Goal: Task Accomplishment & Management: Use online tool/utility

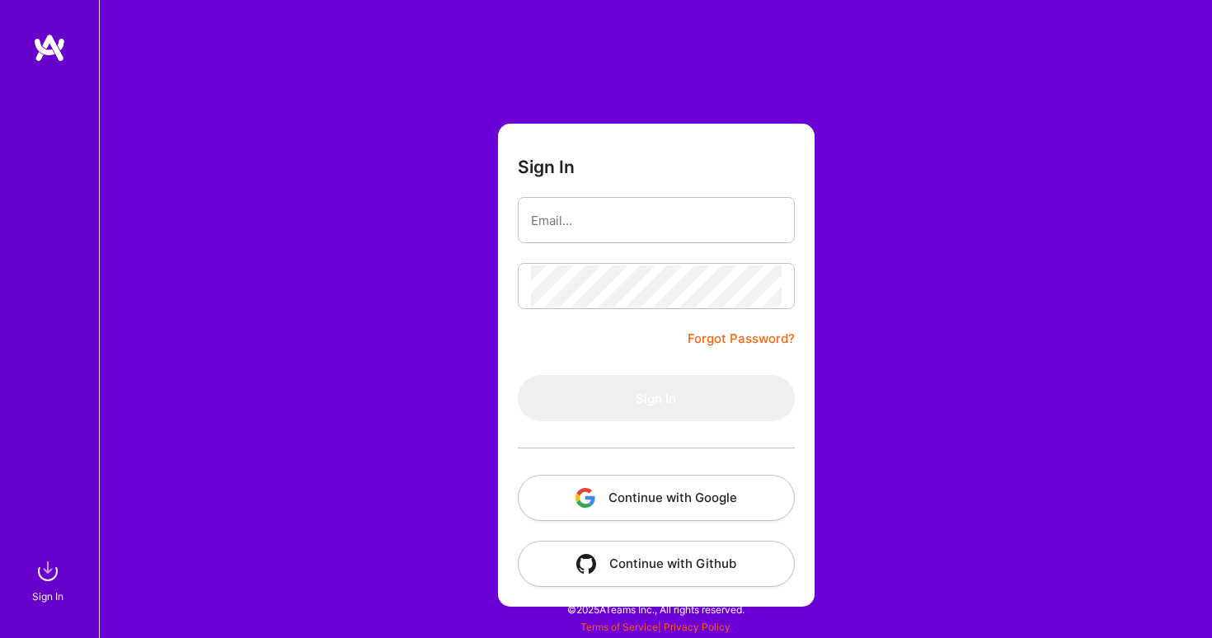
click at [659, 491] on button "Continue with Google" at bounding box center [656, 498] width 277 height 46
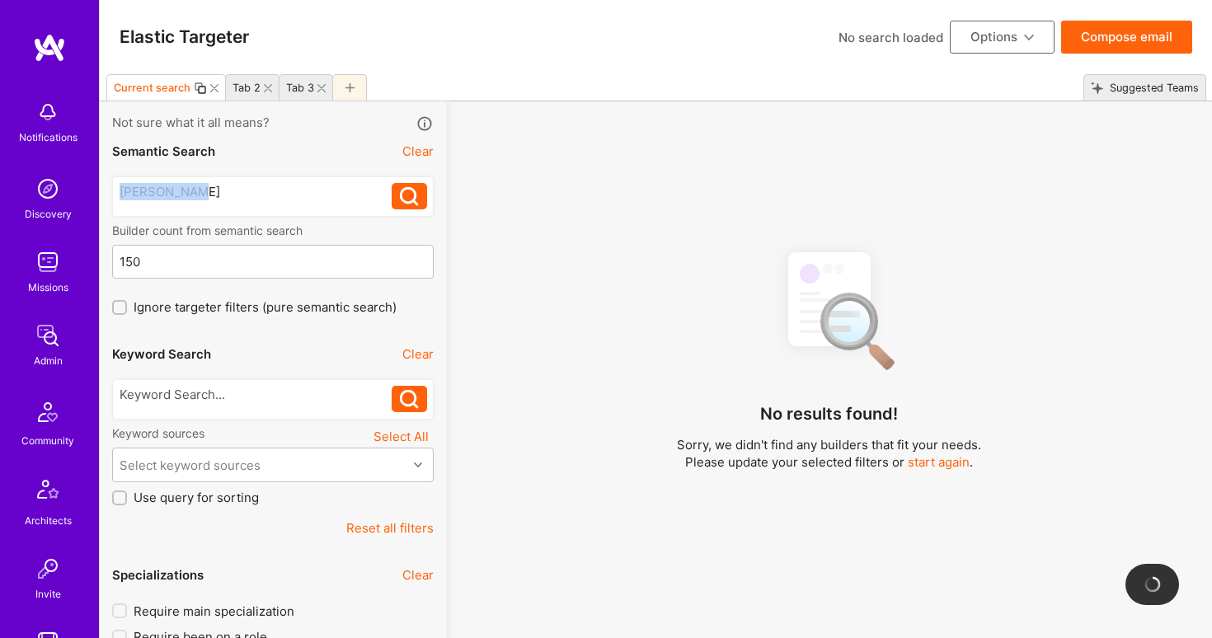
drag, startPoint x: 235, startPoint y: 190, endPoint x: 92, endPoint y: 185, distance: 142.7
click at [416, 191] on icon at bounding box center [409, 196] width 19 height 19
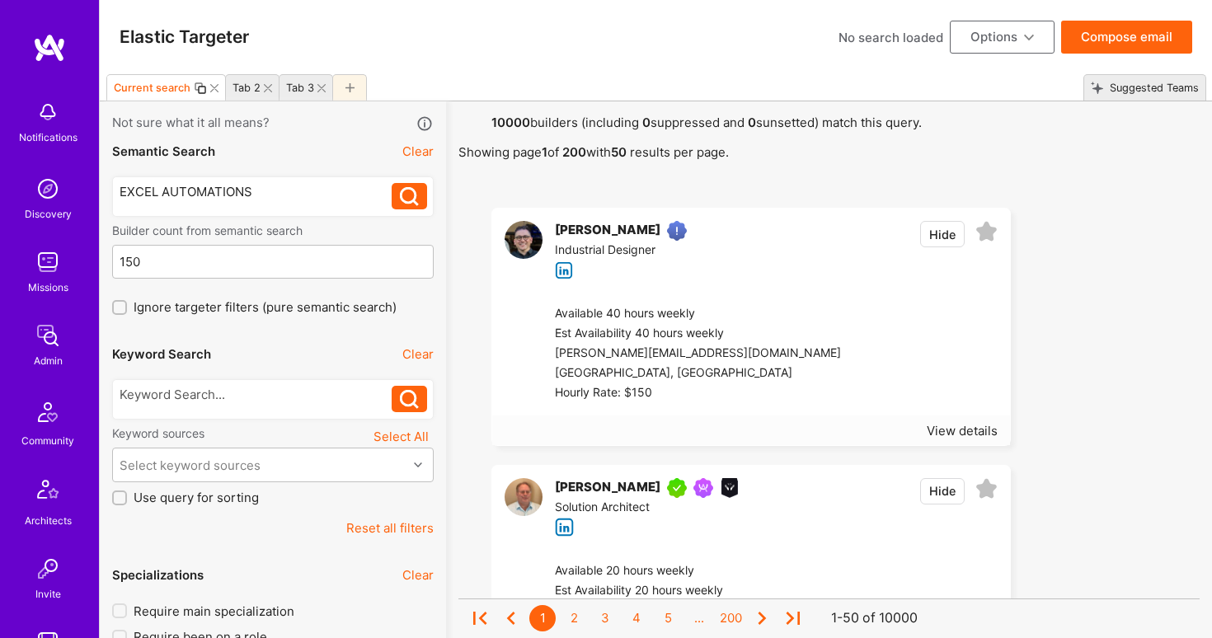
click at [412, 205] on icon at bounding box center [409, 196] width 19 height 19
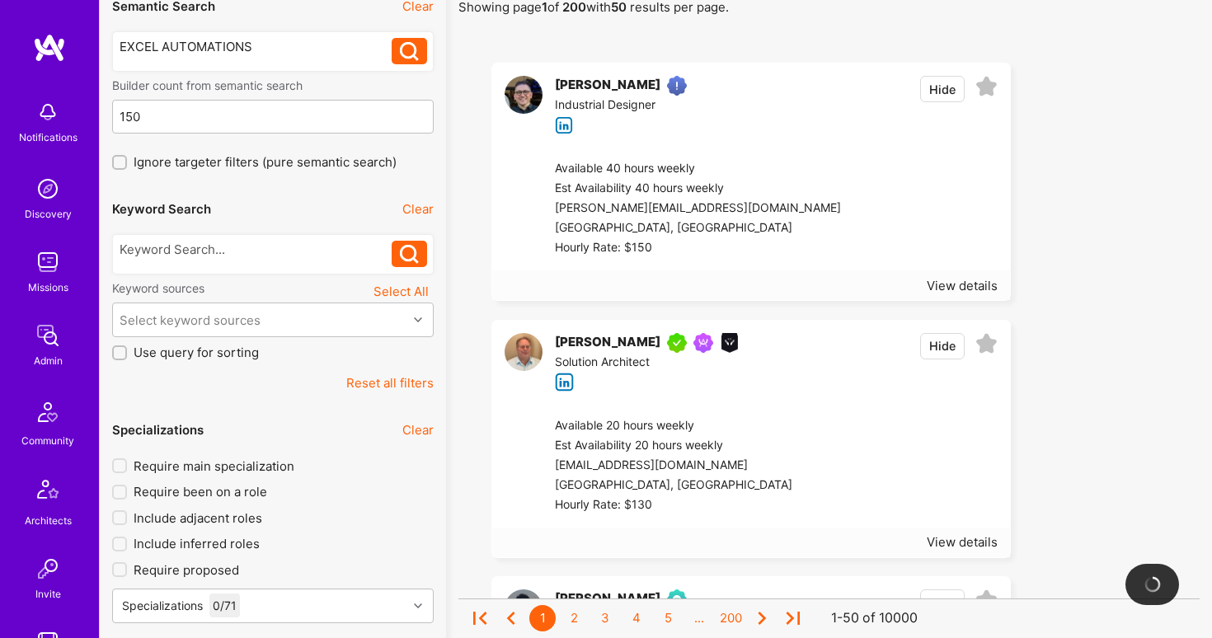
click at [599, 340] on div "[PERSON_NAME]" at bounding box center [607, 343] width 105 height 20
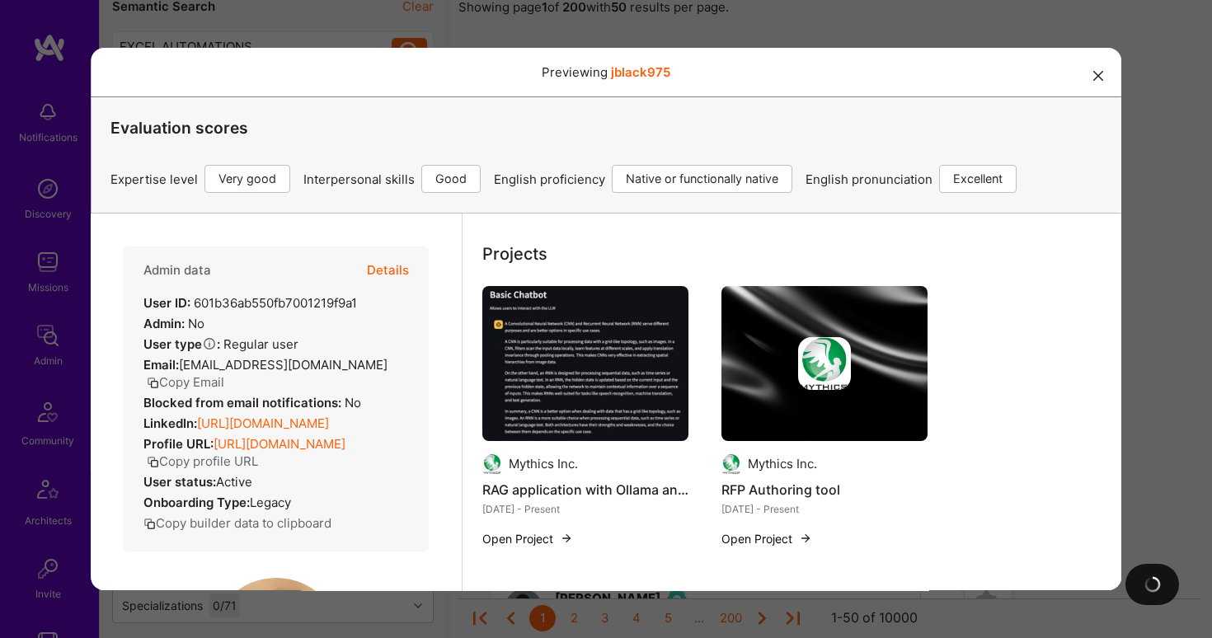
scroll to position [373, 0]
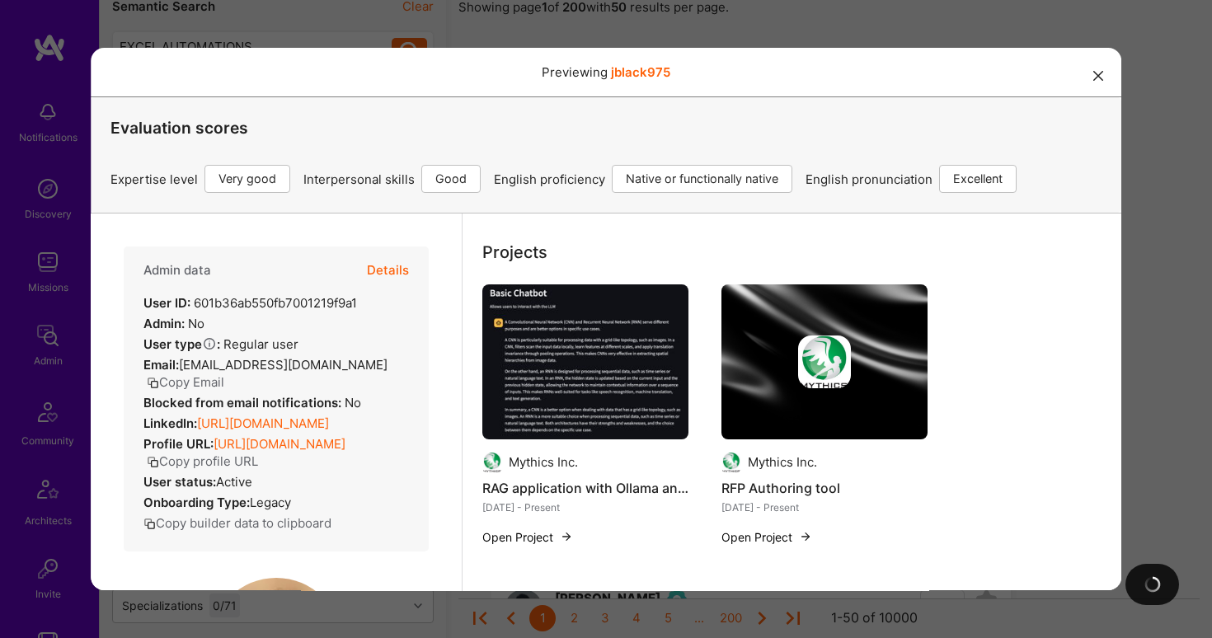
click at [1098, 74] on icon "modal" at bounding box center [1098, 76] width 10 height 10
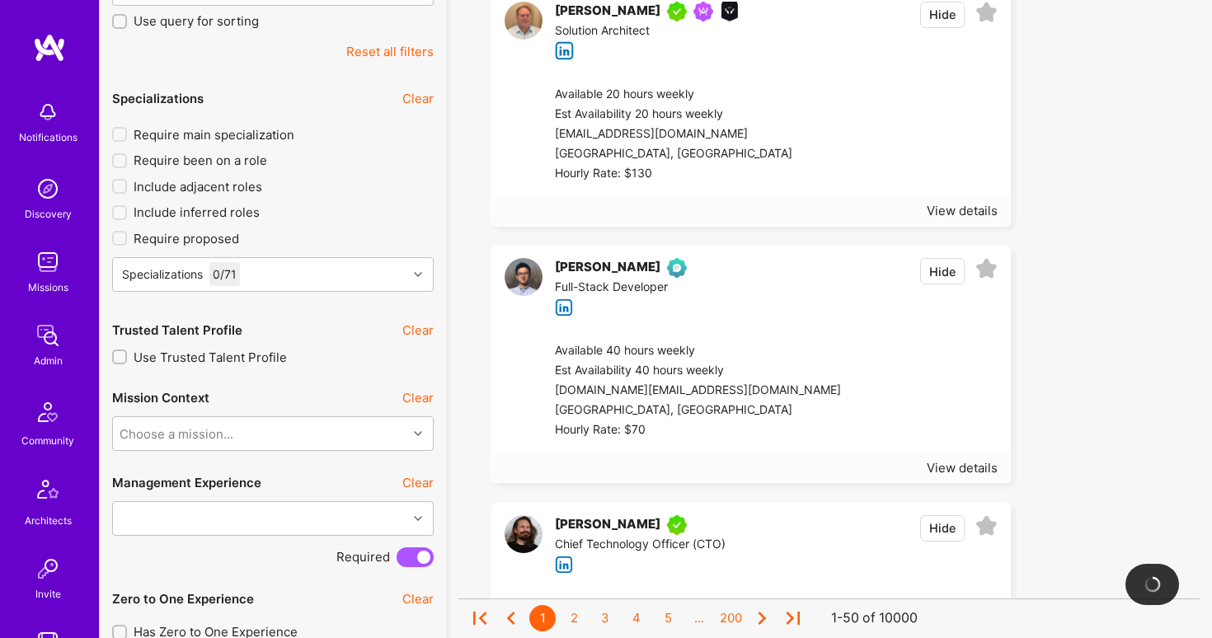
scroll to position [480, 0]
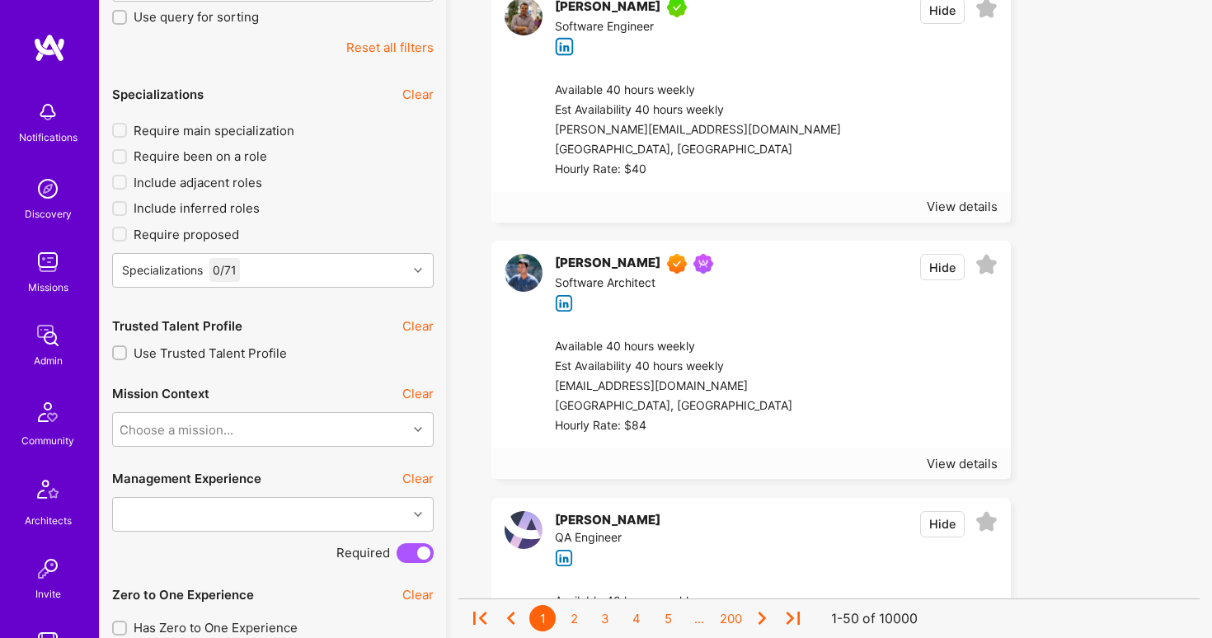
click at [649, 528] on div "QA Engineer" at bounding box center [611, 538] width 112 height 20
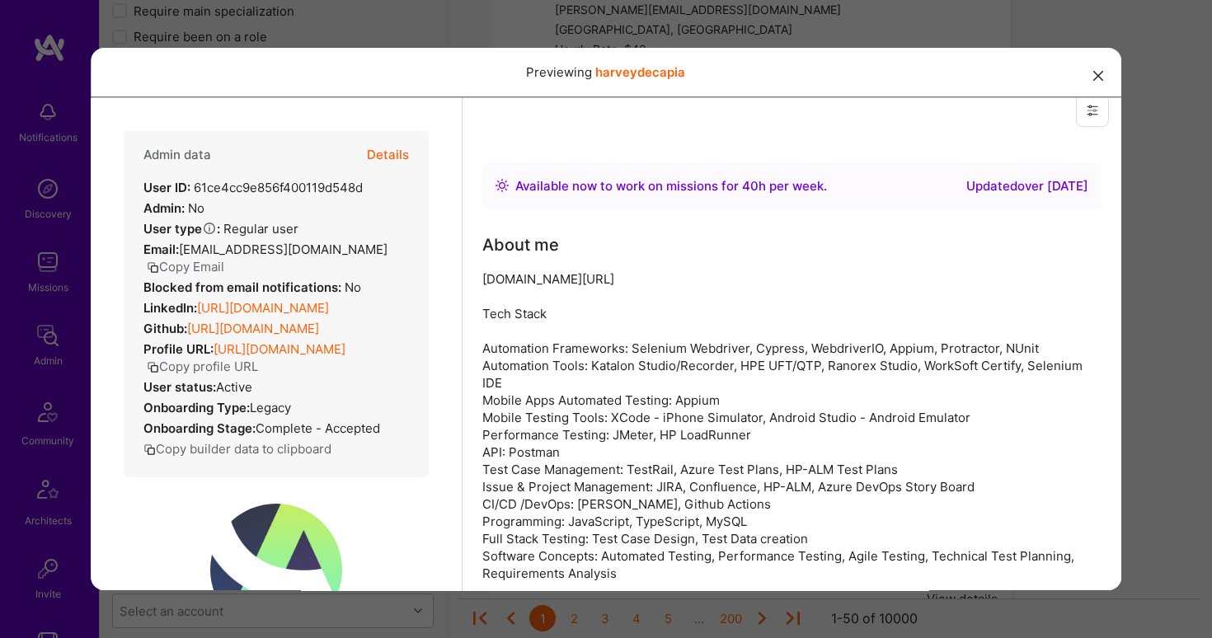
scroll to position [21, 0]
click at [1099, 77] on icon "modal" at bounding box center [1098, 76] width 10 height 10
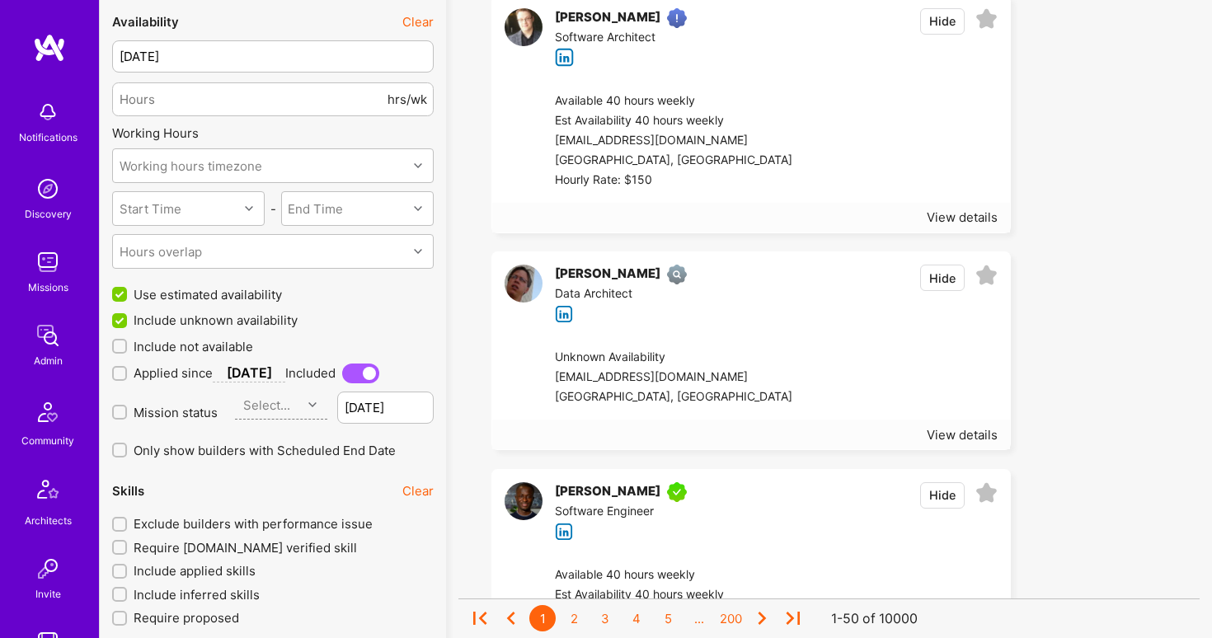
scroll to position [1241, 0]
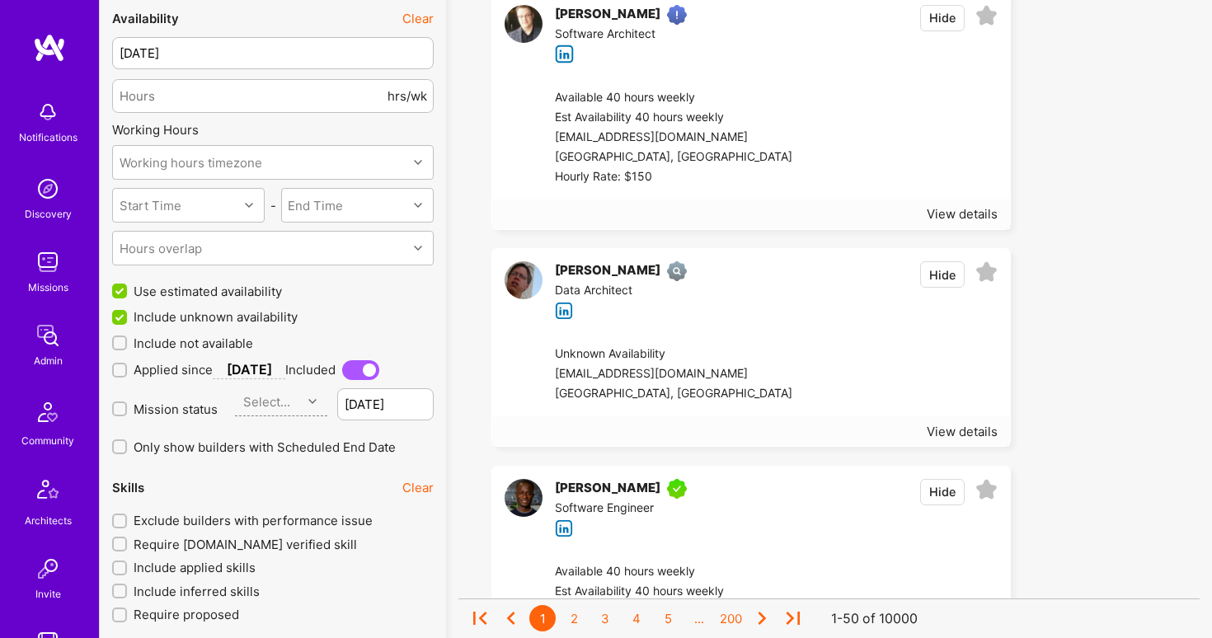
click at [601, 273] on div "[PERSON_NAME]" at bounding box center [607, 271] width 105 height 20
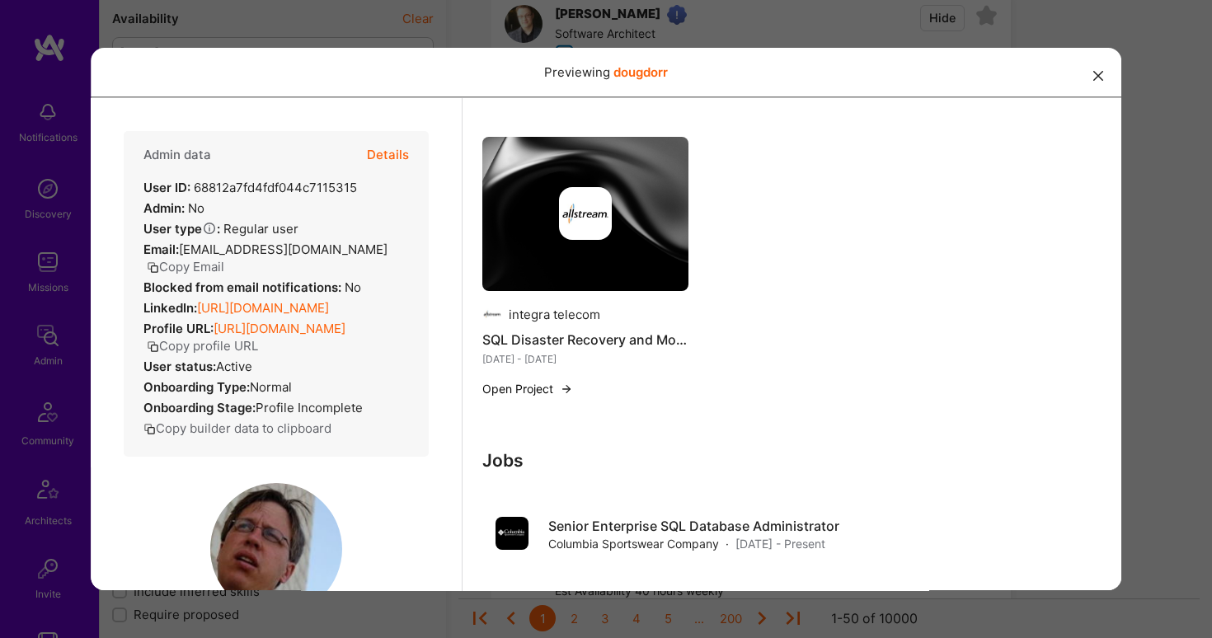
scroll to position [682, 0]
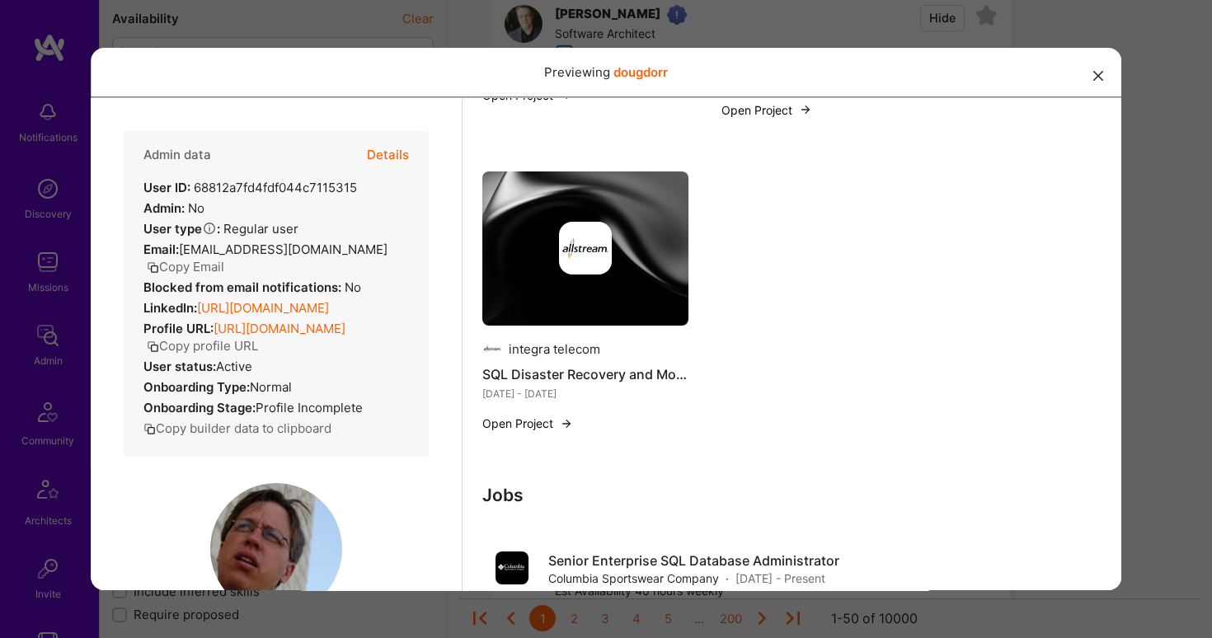
click at [1100, 67] on button "modal" at bounding box center [1098, 74] width 20 height 27
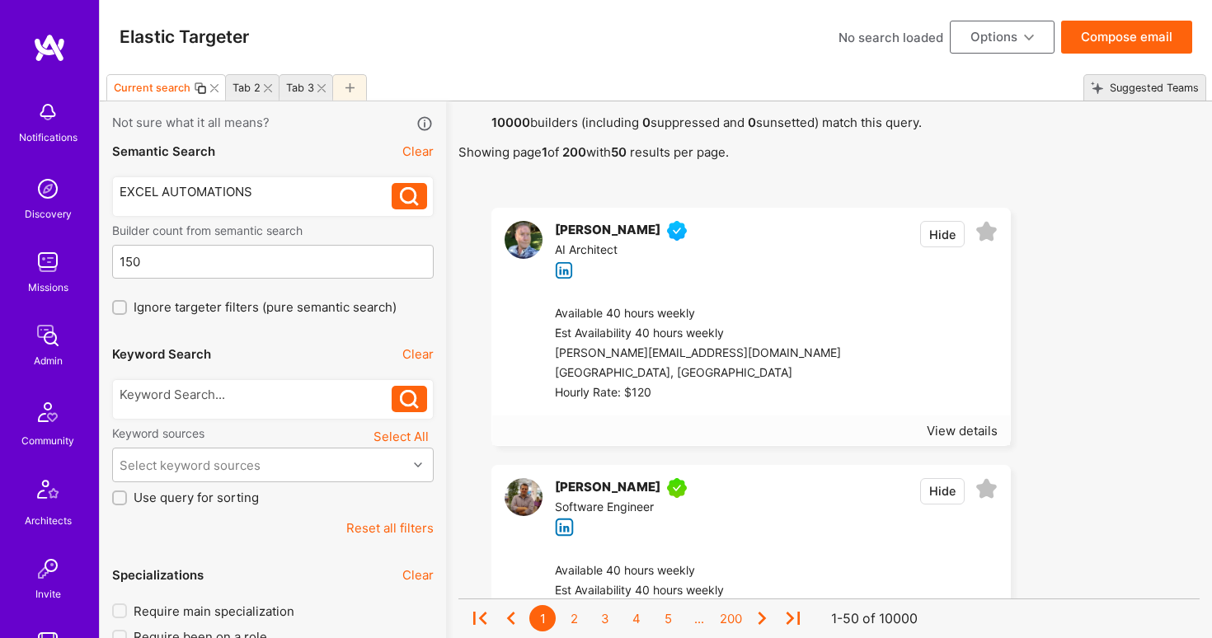
scroll to position [0, 0]
drag, startPoint x: 158, startPoint y: 190, endPoint x: 115, endPoint y: 190, distance: 42.9
click at [115, 190] on div "EXCEL AUTOMATIONS EXCEL AUTOMATIONS" at bounding box center [272, 196] width 321 height 40
click at [417, 204] on icon at bounding box center [409, 196] width 19 height 19
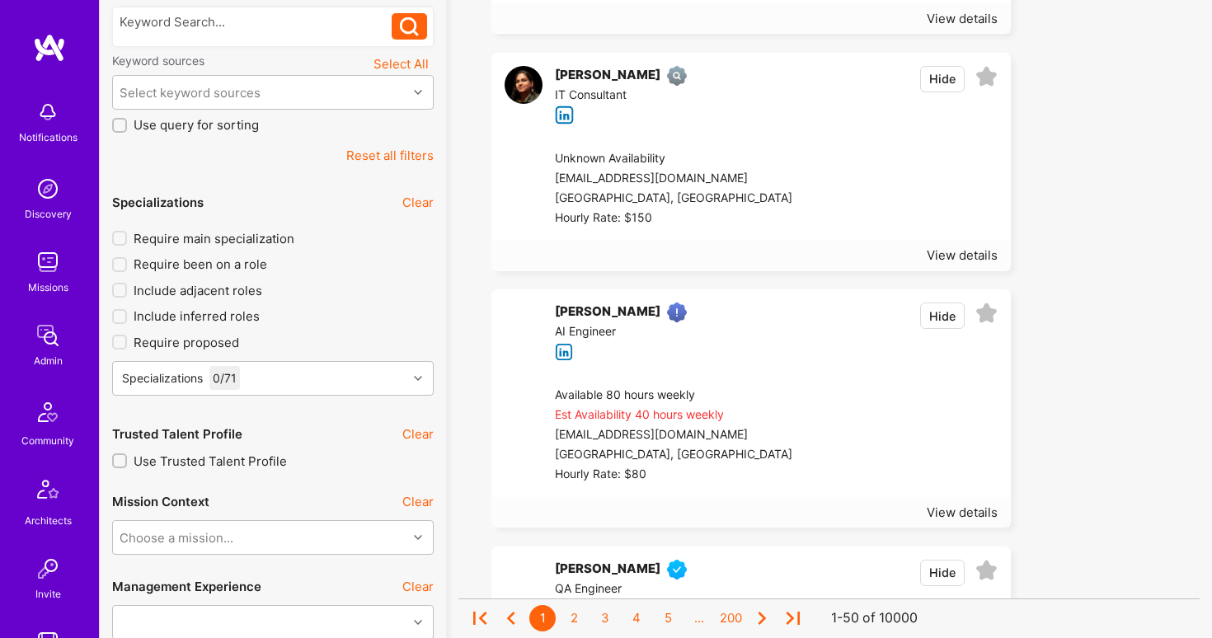
scroll to position [374, 0]
click at [599, 313] on div "[PERSON_NAME]" at bounding box center [607, 311] width 105 height 20
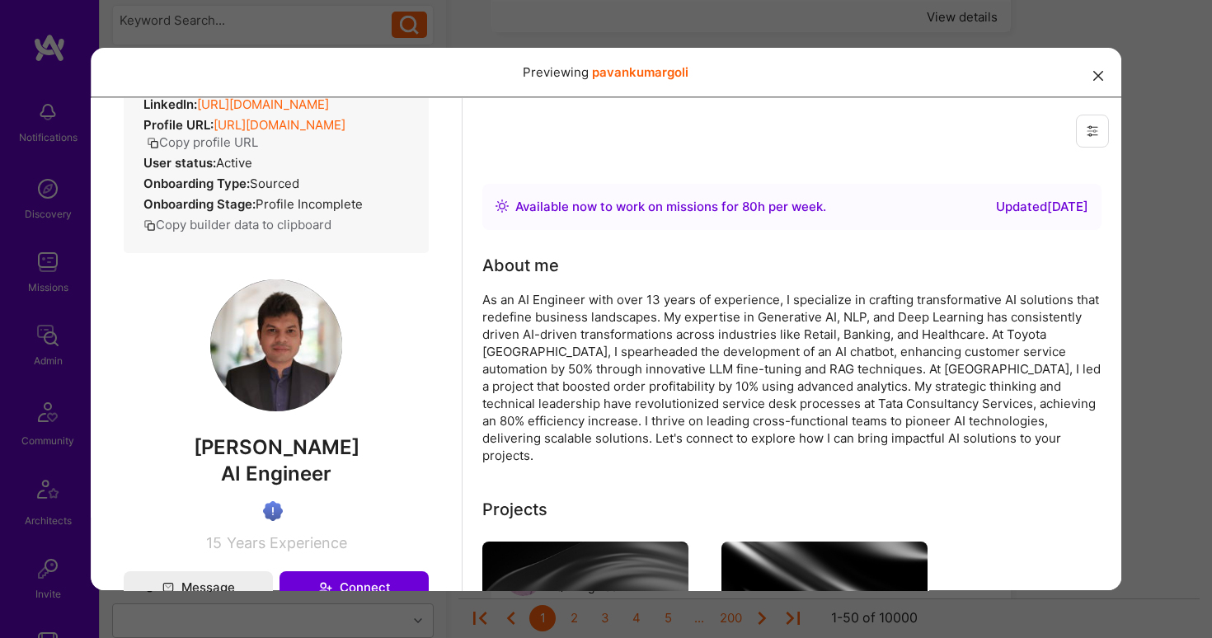
scroll to position [0, 0]
click at [1096, 82] on button "modal" at bounding box center [1098, 74] width 20 height 27
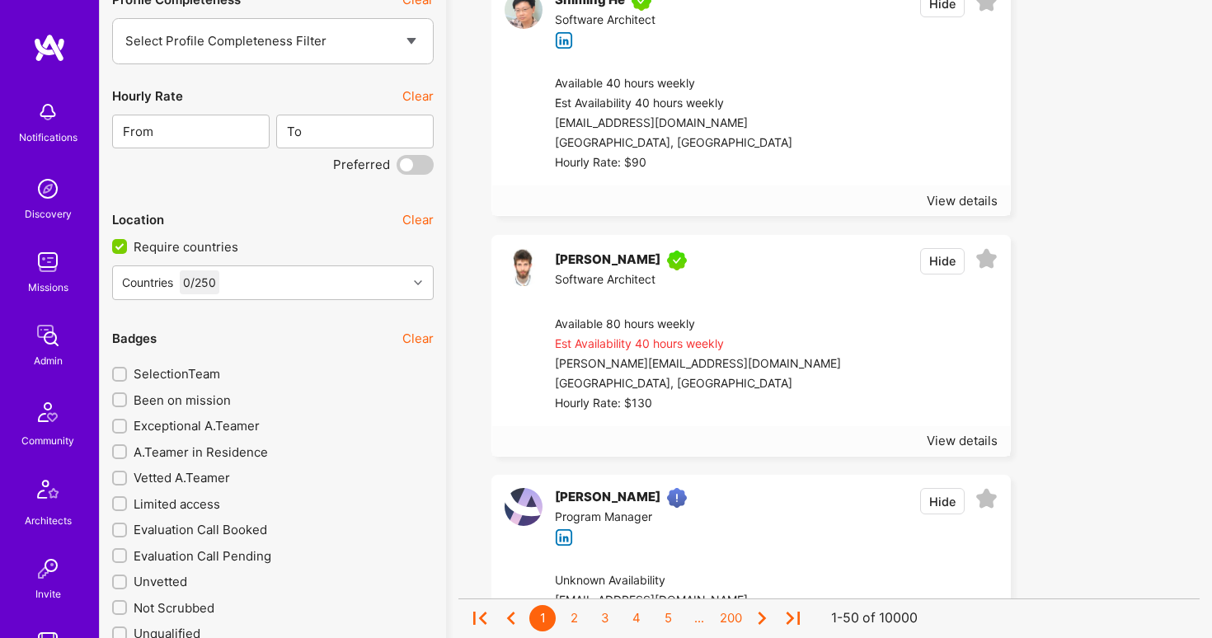
scroll to position [2477, 0]
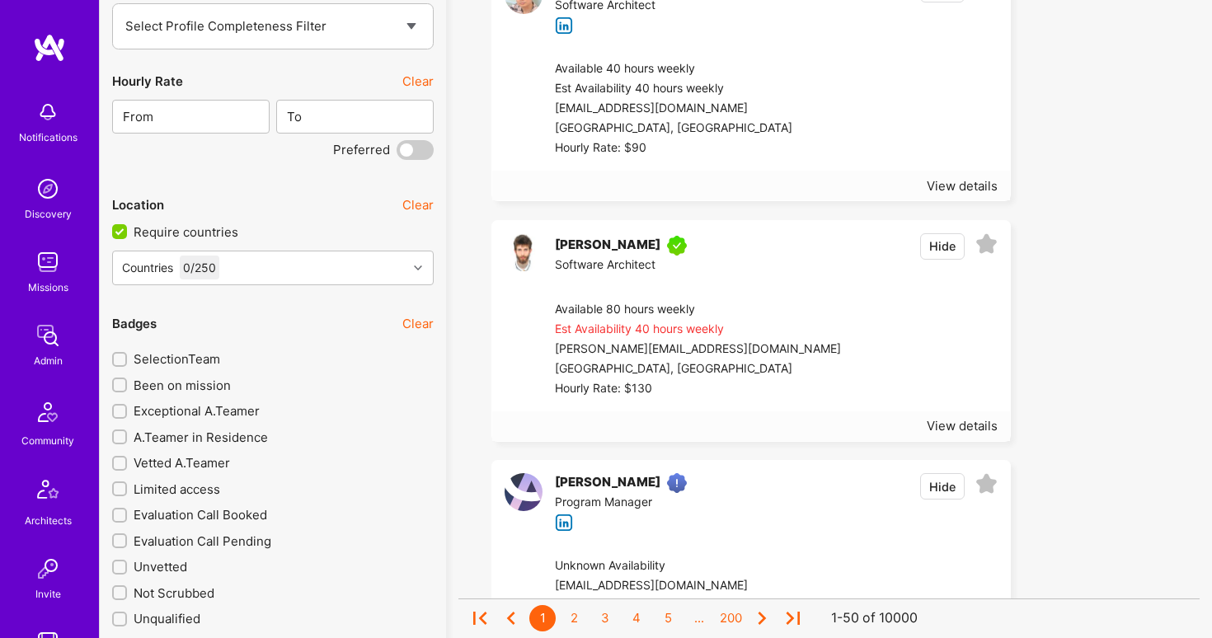
click at [589, 248] on div "[PERSON_NAME]" at bounding box center [607, 246] width 105 height 20
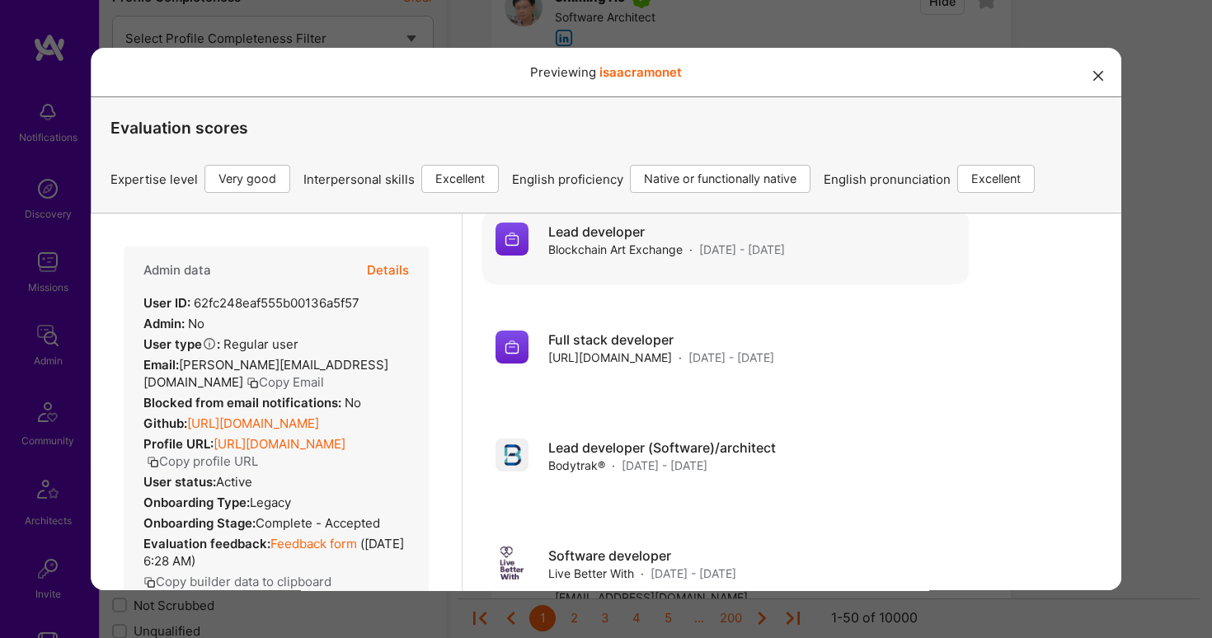
scroll to position [1635, 0]
click at [1098, 75] on icon "modal" at bounding box center [1098, 76] width 10 height 10
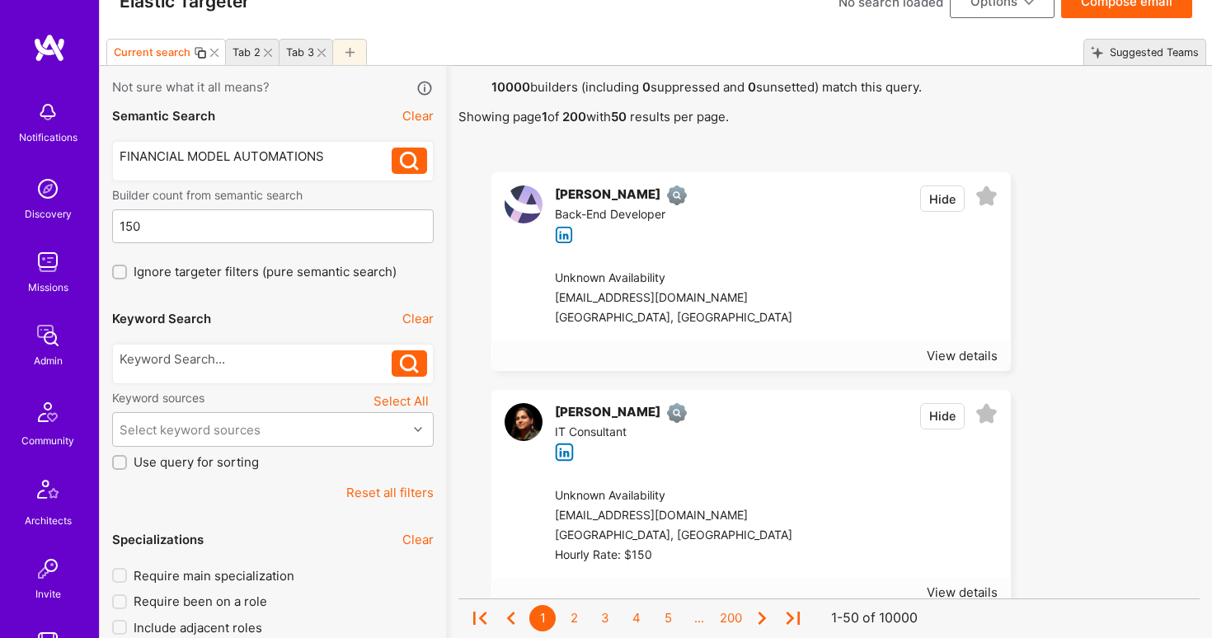
scroll to position [36, 0]
